Goal: Check status: Check status

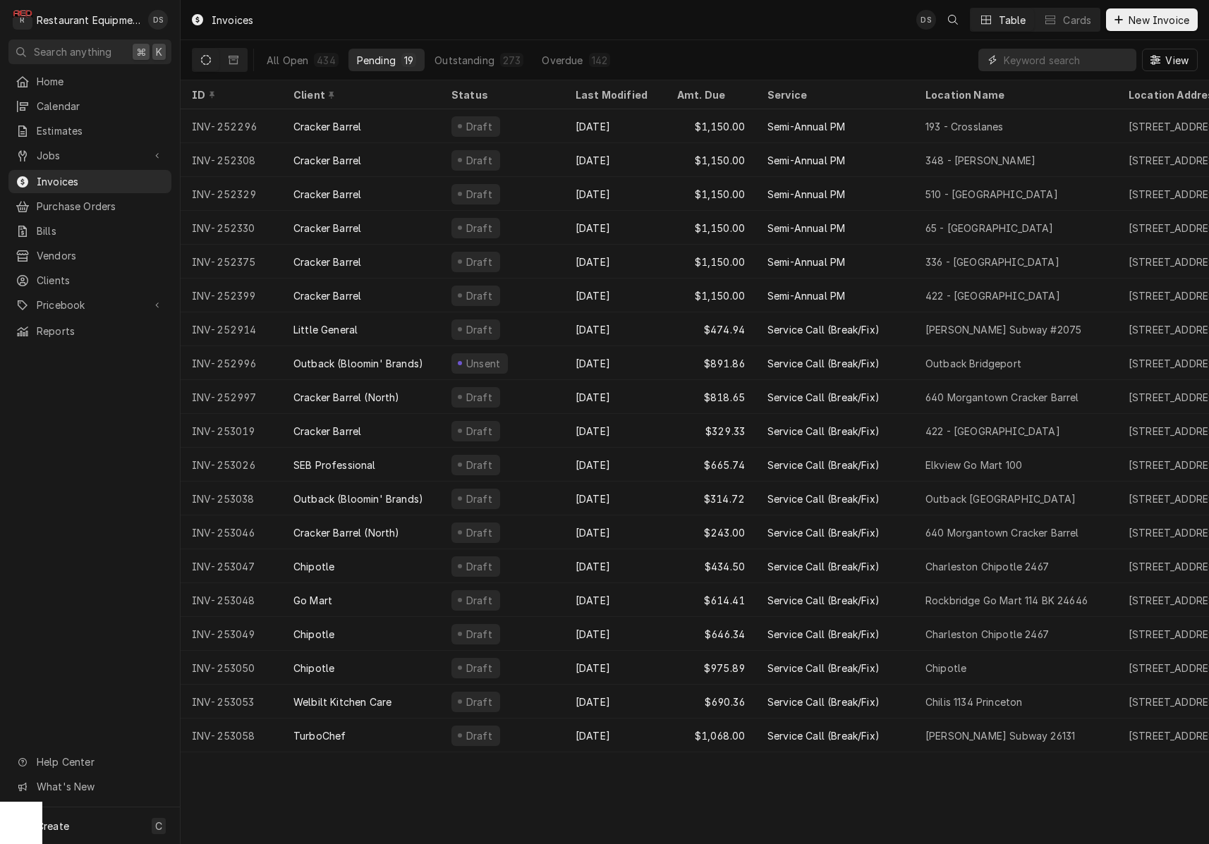
click at [1065, 57] on input "Dynamic Content Wrapper" at bounding box center [1066, 60] width 126 height 23
click at [303, 60] on div "All Open" at bounding box center [288, 60] width 42 height 15
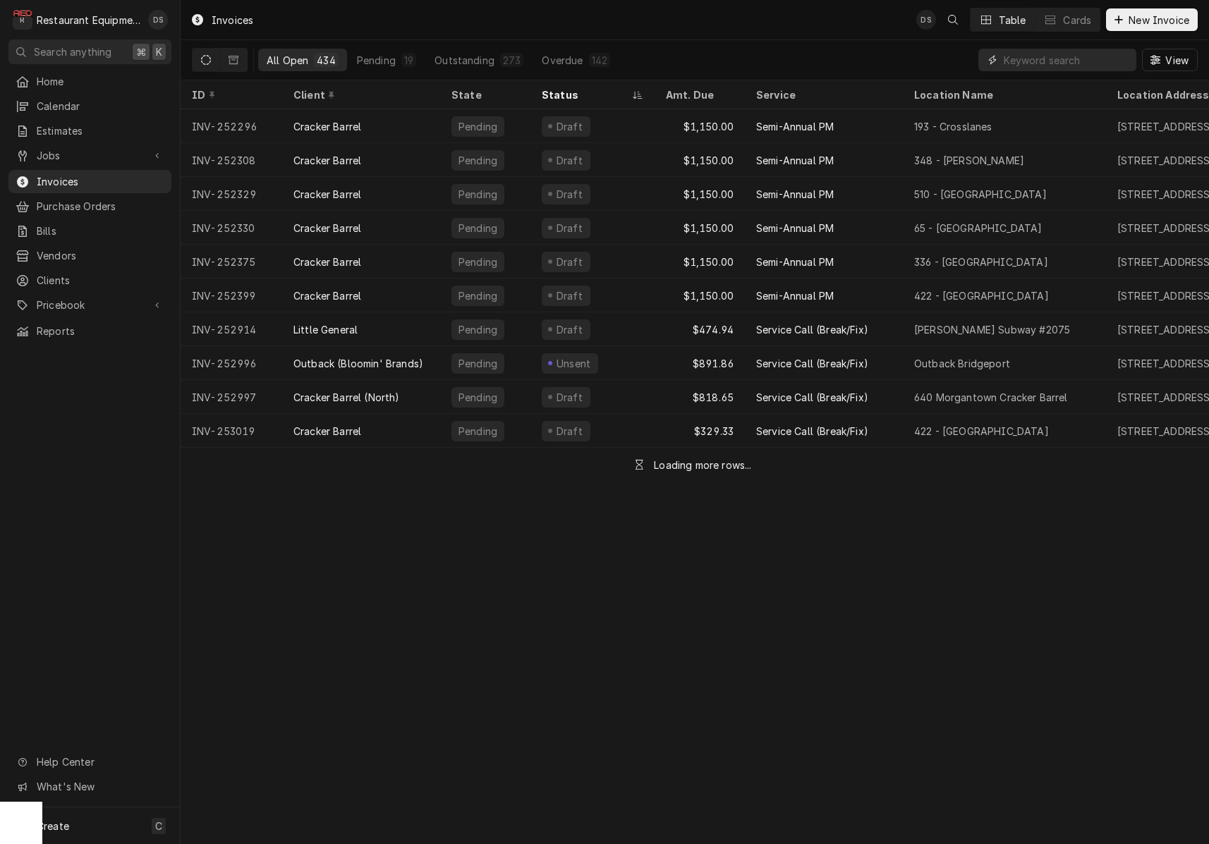
click at [1080, 64] on input "Dynamic Content Wrapper" at bounding box center [1066, 60] width 126 height 23
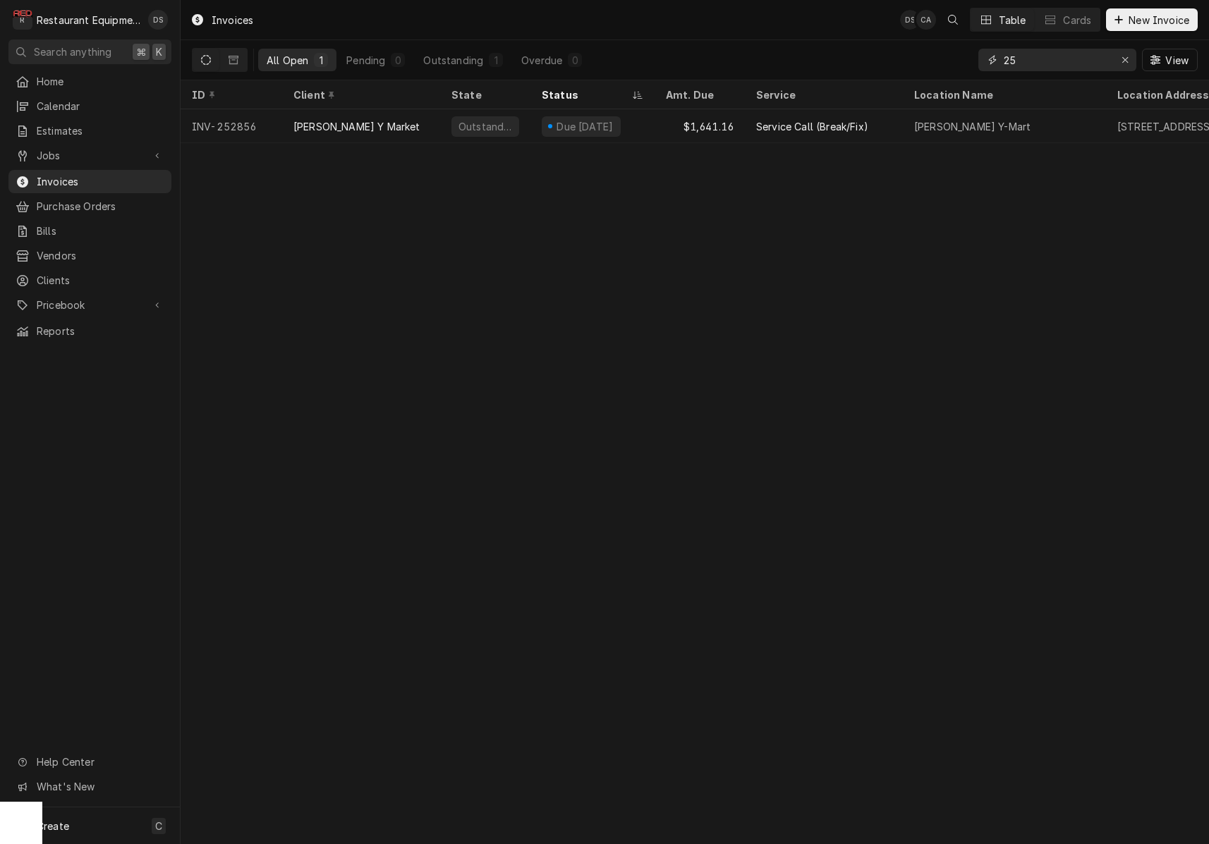
type input "2"
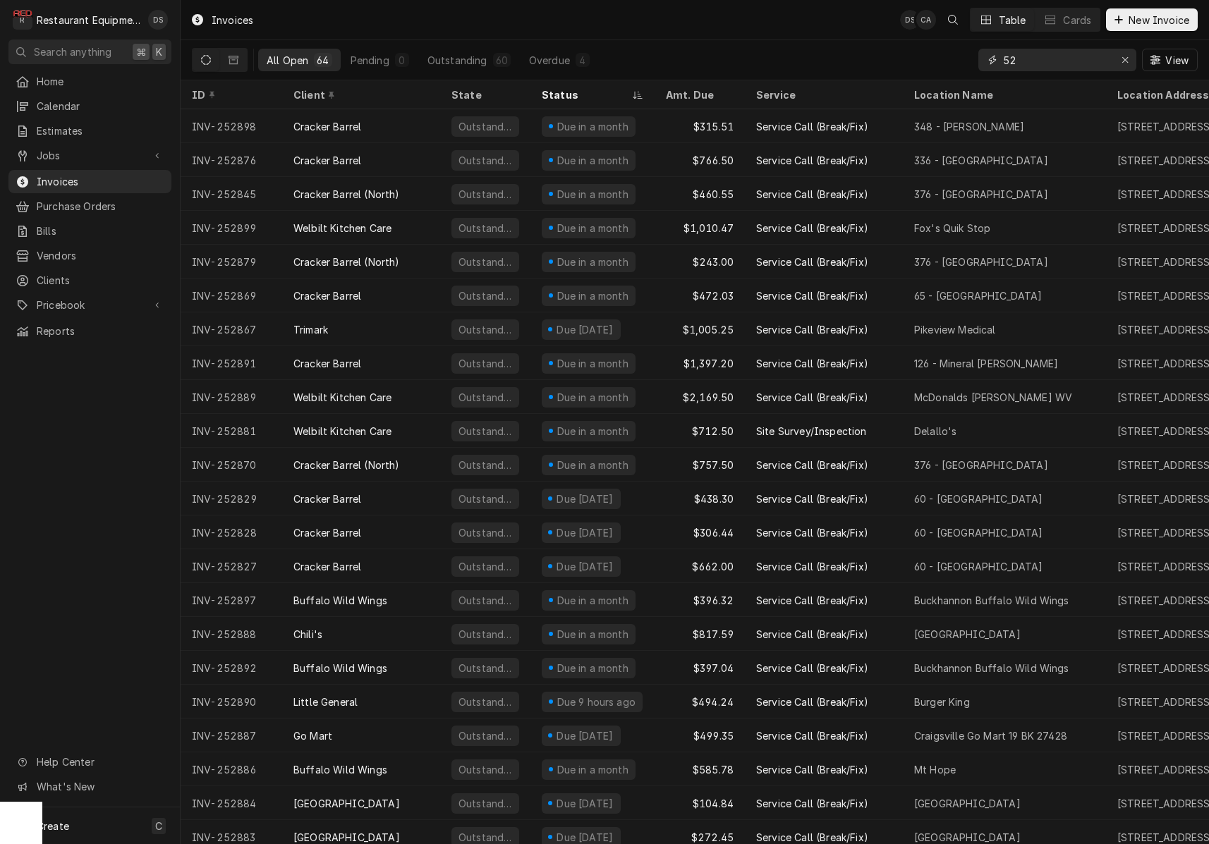
type input "5"
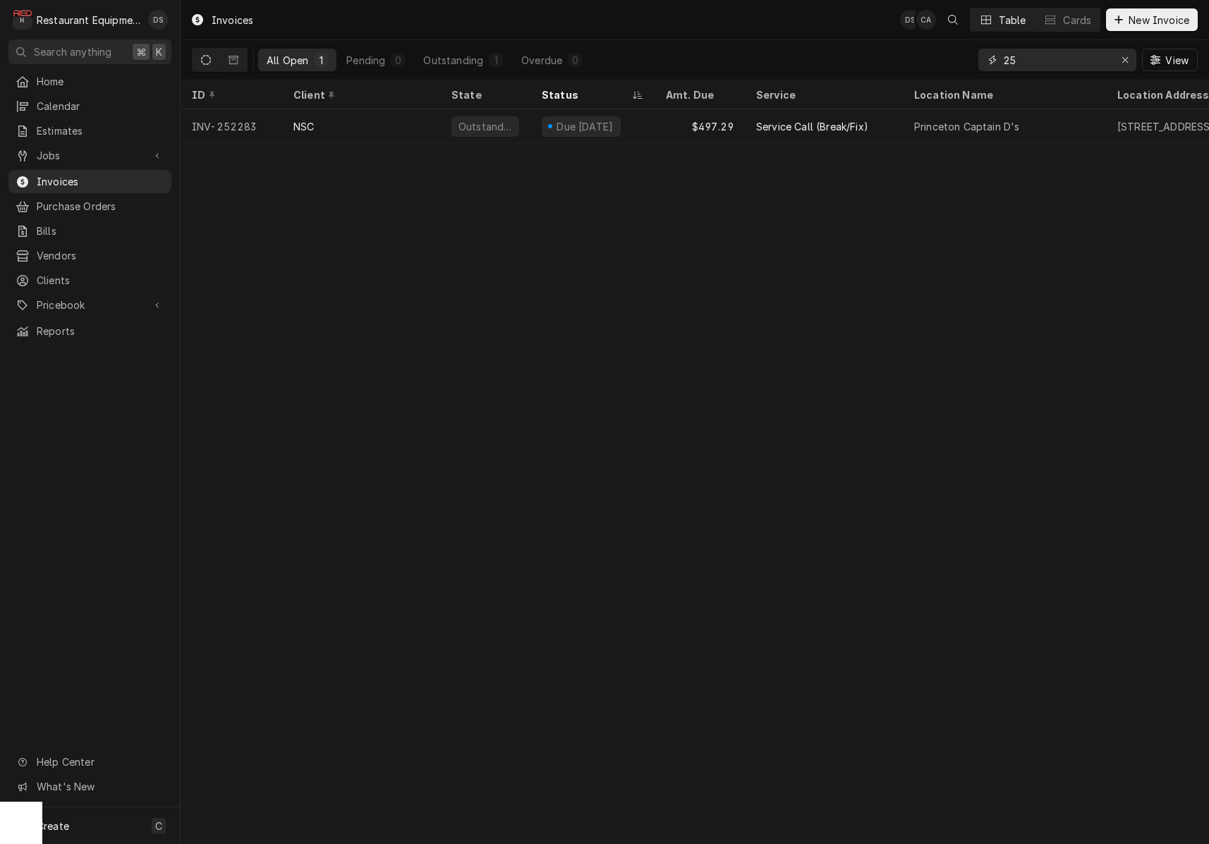
type input "2"
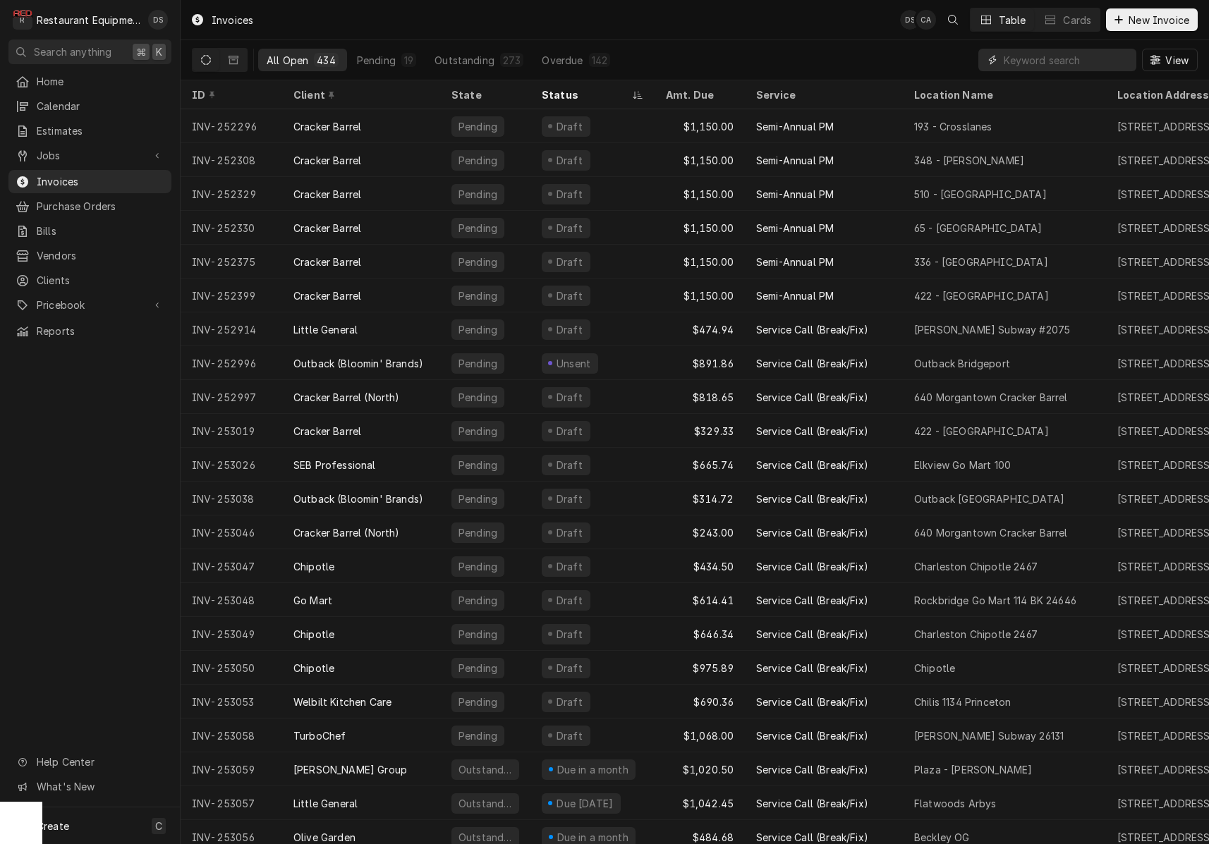
type input "6"
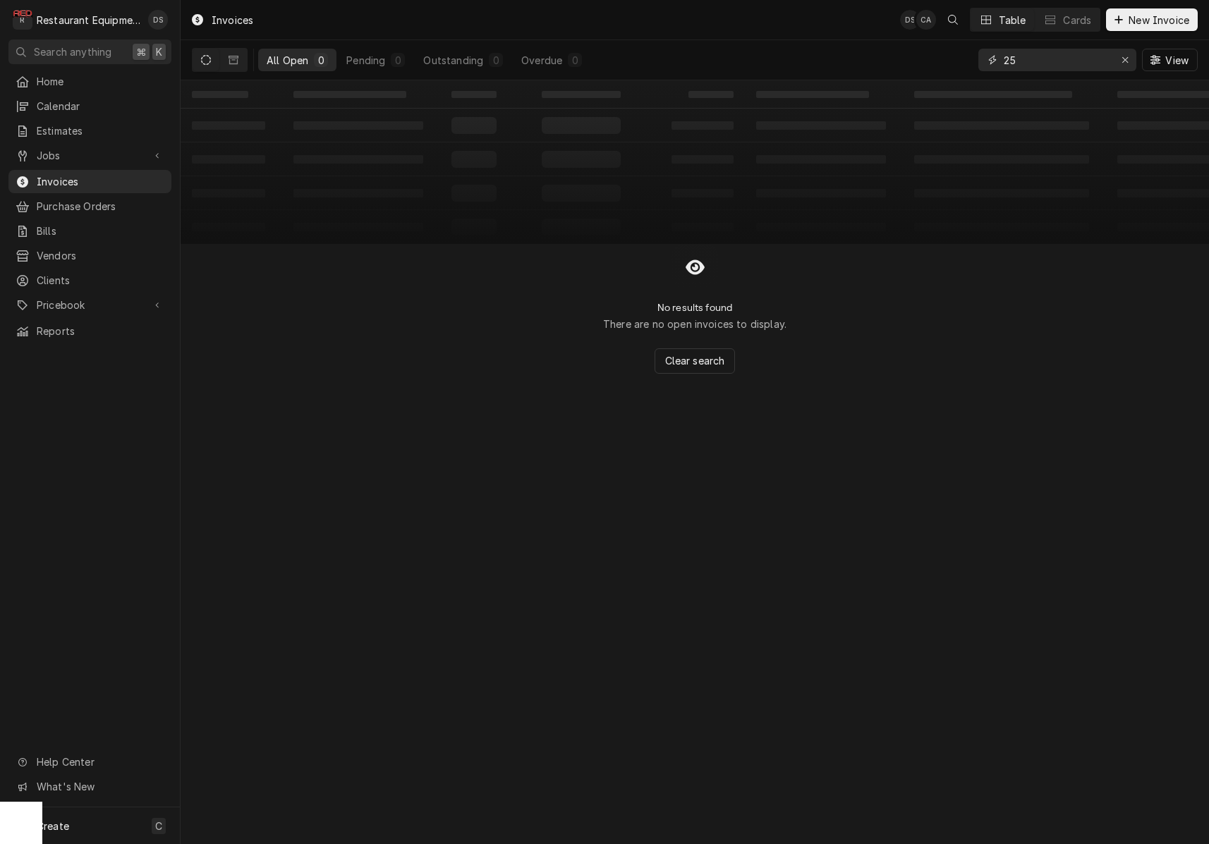
type input "2"
click at [234, 51] on button "Dynamic Content Wrapper" at bounding box center [233, 60] width 27 height 23
click at [205, 57] on icon "Dynamic Content Wrapper" at bounding box center [206, 60] width 10 height 10
drag, startPoint x: 1077, startPoint y: 63, endPoint x: 943, endPoint y: 50, distance: 133.9
click at [944, 50] on div "All Open 0 Pending 0 Outstanding 0 Overdue 0 amore View" at bounding box center [695, 59] width 1006 height 39
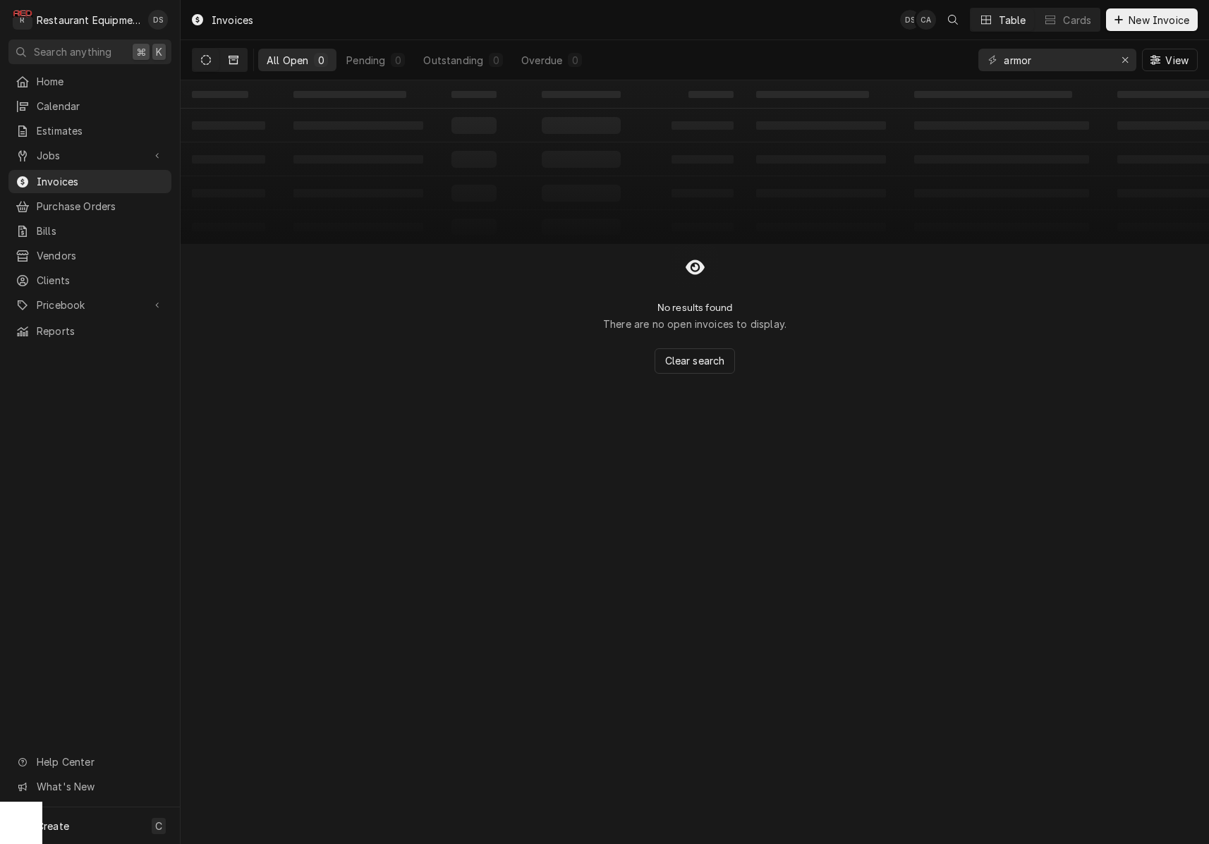
drag, startPoint x: 943, startPoint y: 50, endPoint x: 235, endPoint y: 59, distance: 708.7
click at [230, 58] on icon "Dynamic Content Wrapper" at bounding box center [233, 60] width 10 height 8
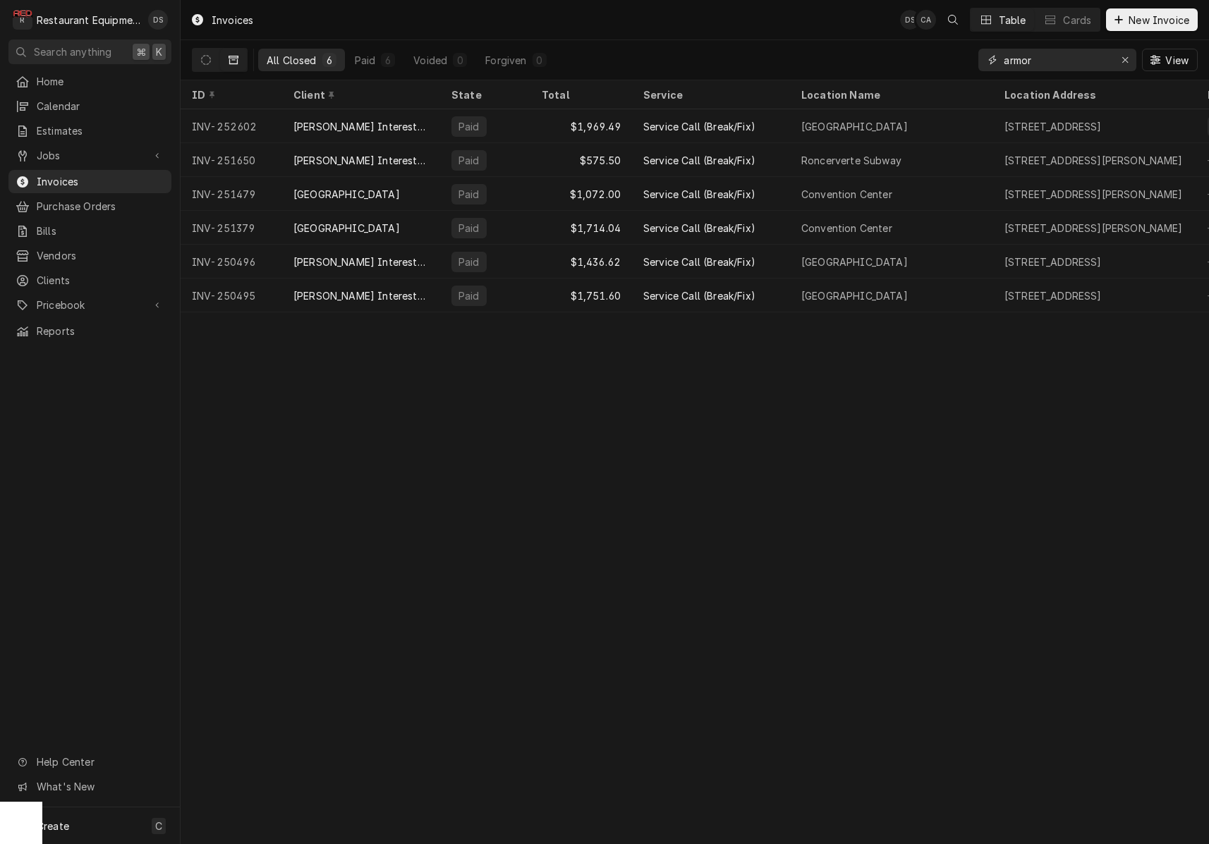
click at [1070, 55] on input "armor" at bounding box center [1056, 60] width 106 height 23
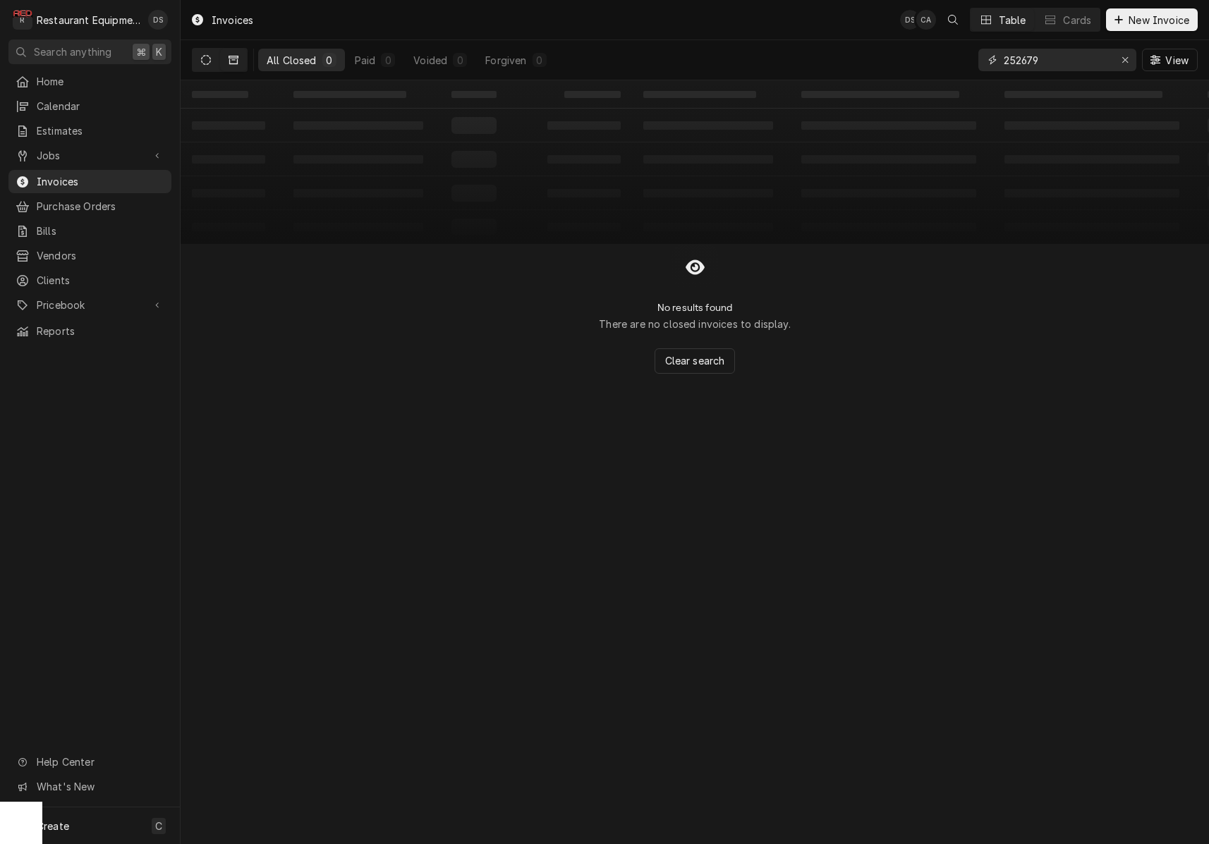
type input "252679"
click at [211, 58] on button "Dynamic Content Wrapper" at bounding box center [206, 60] width 27 height 23
